Goal: Information Seeking & Learning: Learn about a topic

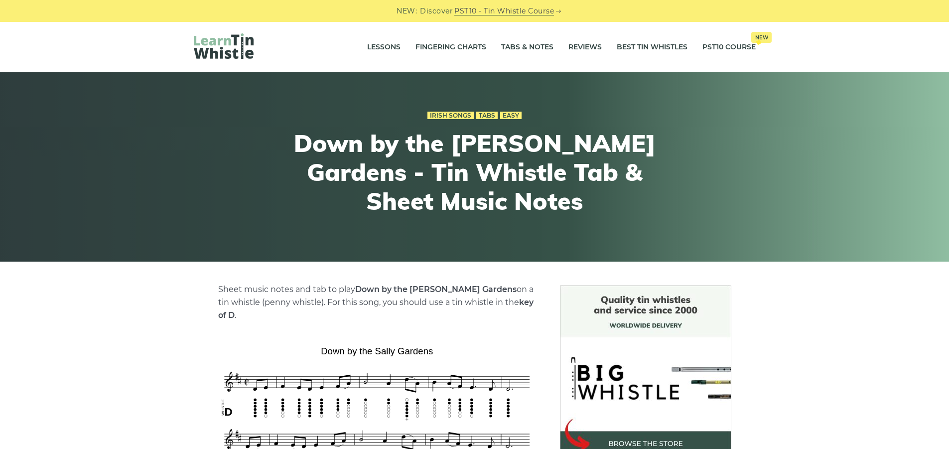
click at [228, 50] on img at bounding box center [224, 45] width 60 height 25
click at [516, 47] on link "Tabs & Notes" at bounding box center [527, 47] width 52 height 25
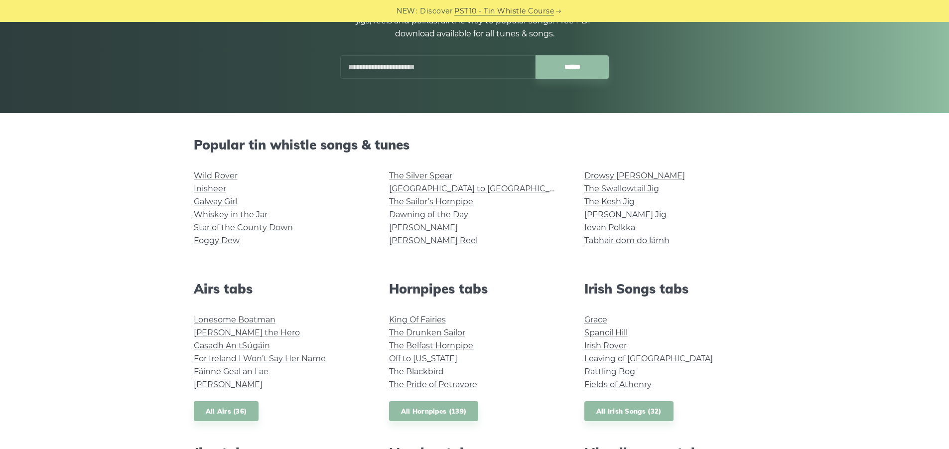
scroll to position [149, 0]
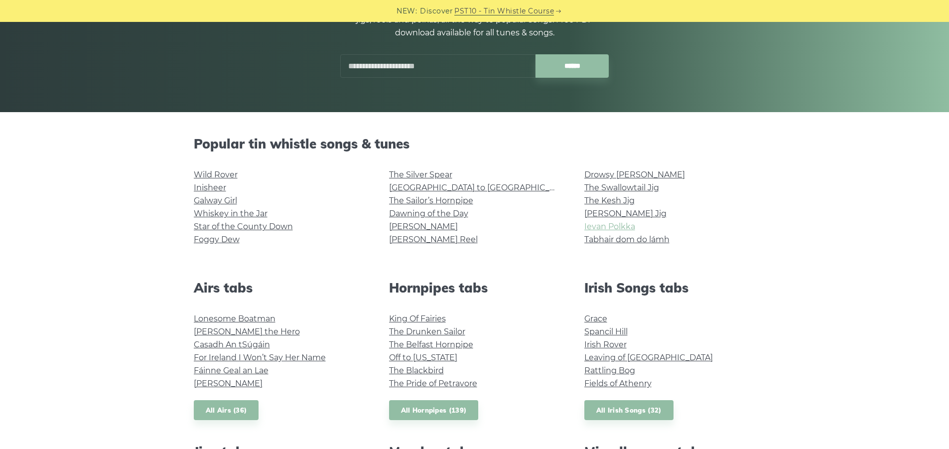
click at [608, 227] on link "Ievan Polkka" at bounding box center [609, 226] width 51 height 9
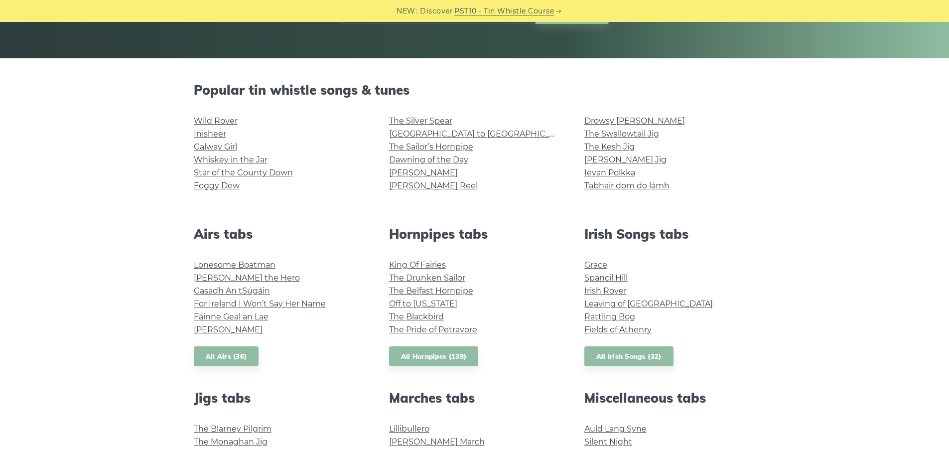
scroll to position [199, 0]
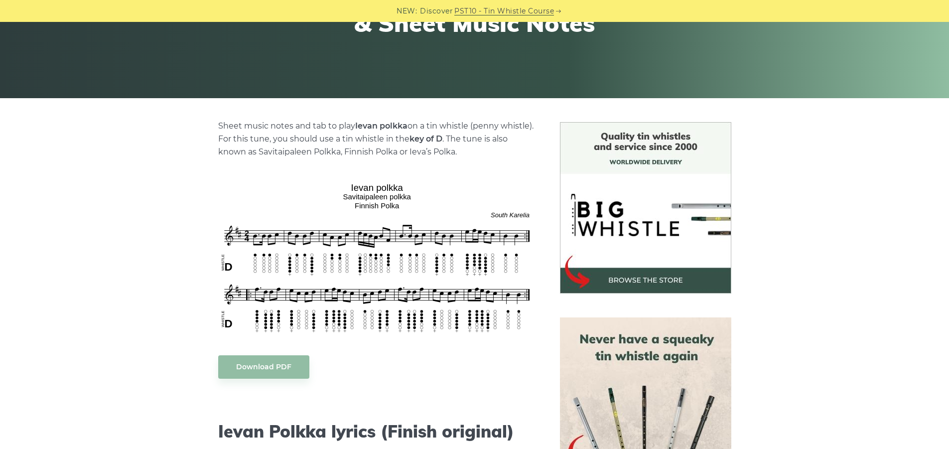
scroll to position [175, 0]
